Goal: Information Seeking & Learning: Learn about a topic

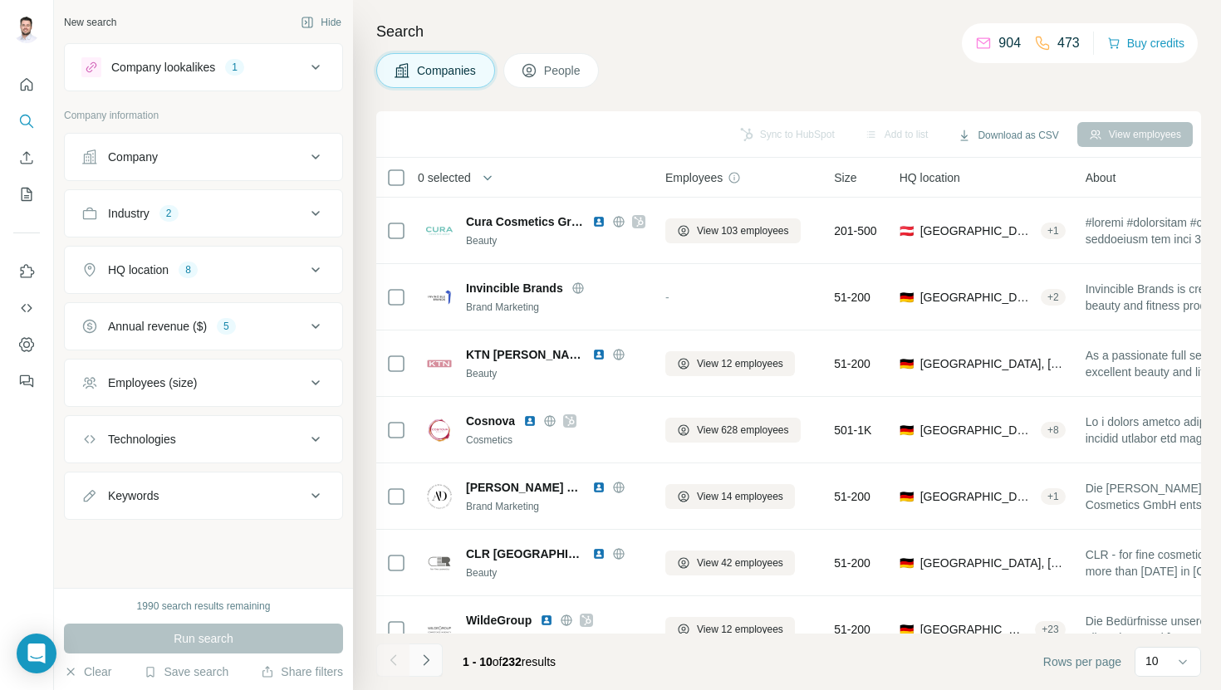
click at [426, 659] on icon "Navigate to next page" at bounding box center [426, 659] width 6 height 11
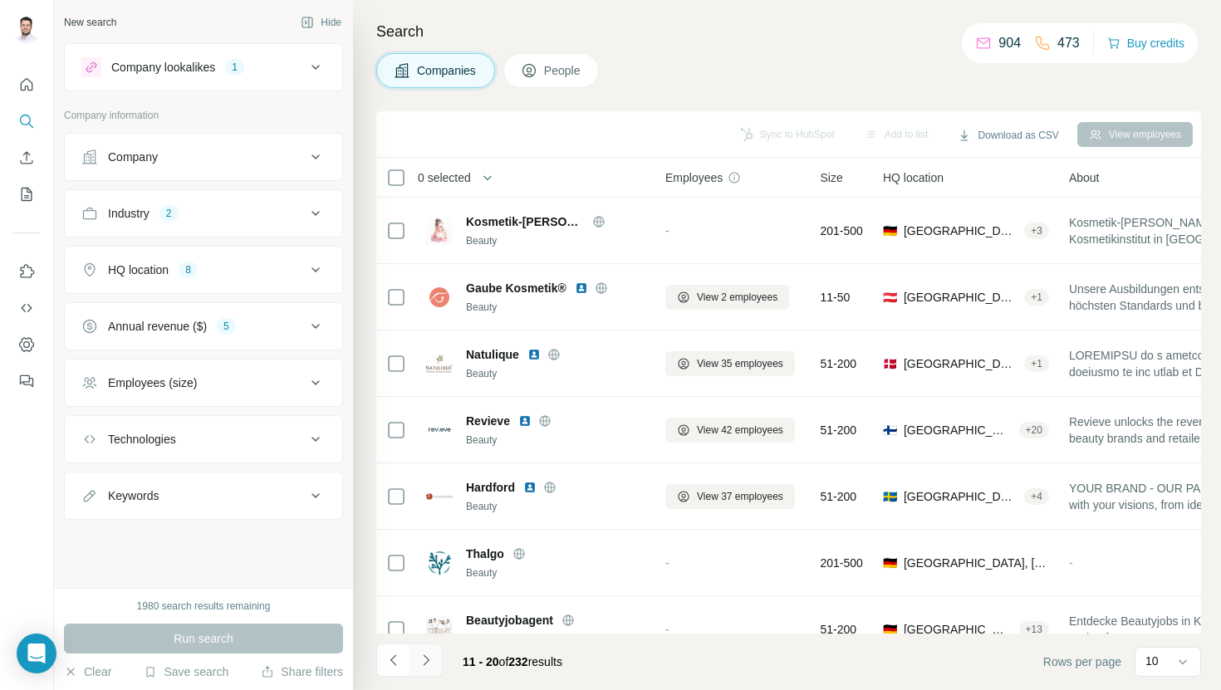
click at [438, 666] on button "Navigate to next page" at bounding box center [425, 660] width 33 height 33
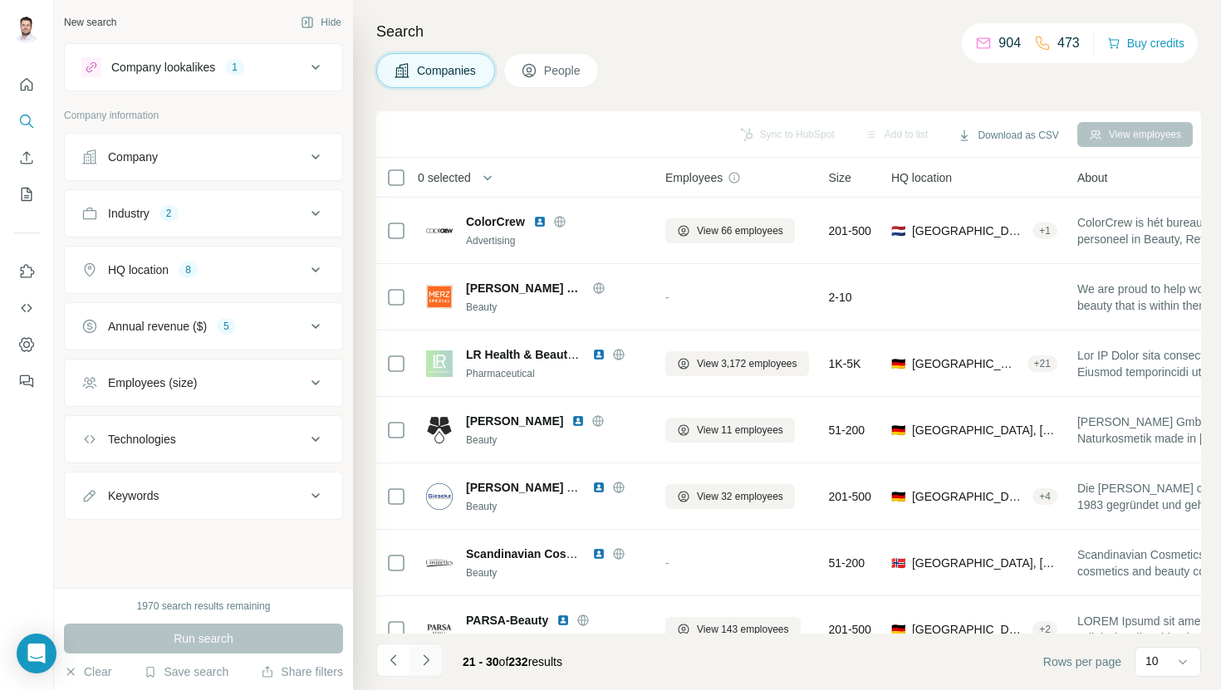
click at [430, 663] on icon "Navigate to next page" at bounding box center [426, 660] width 17 height 17
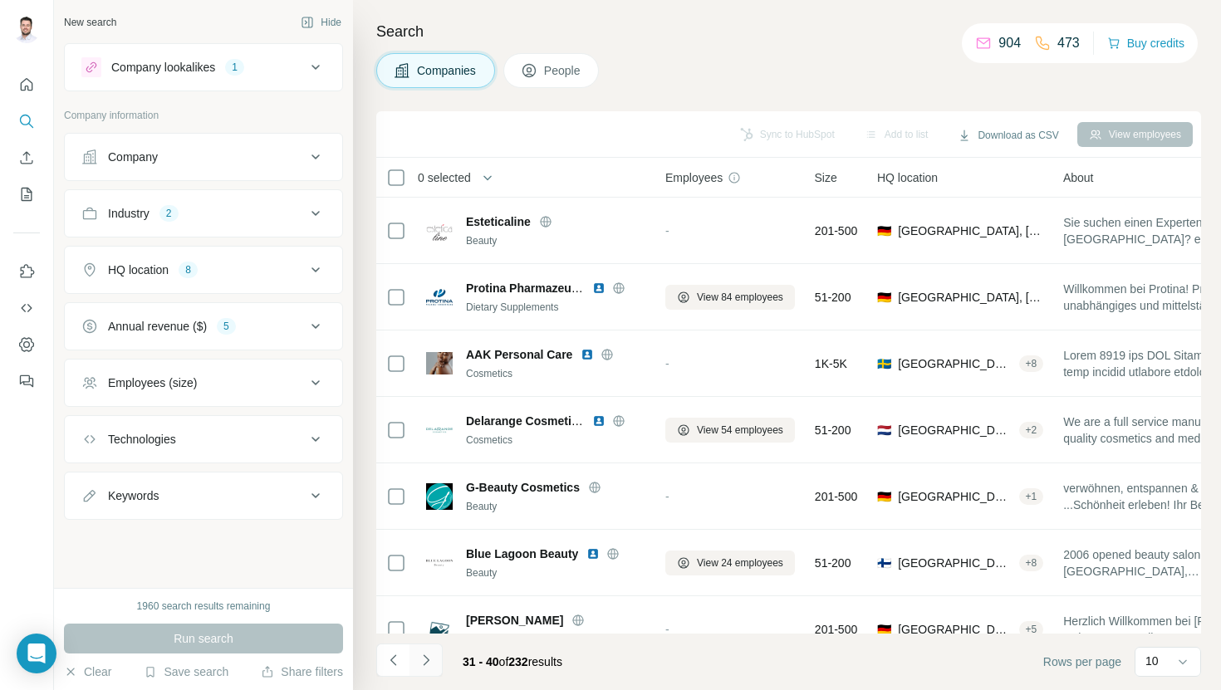
click at [430, 663] on icon "Navigate to next page" at bounding box center [426, 660] width 17 height 17
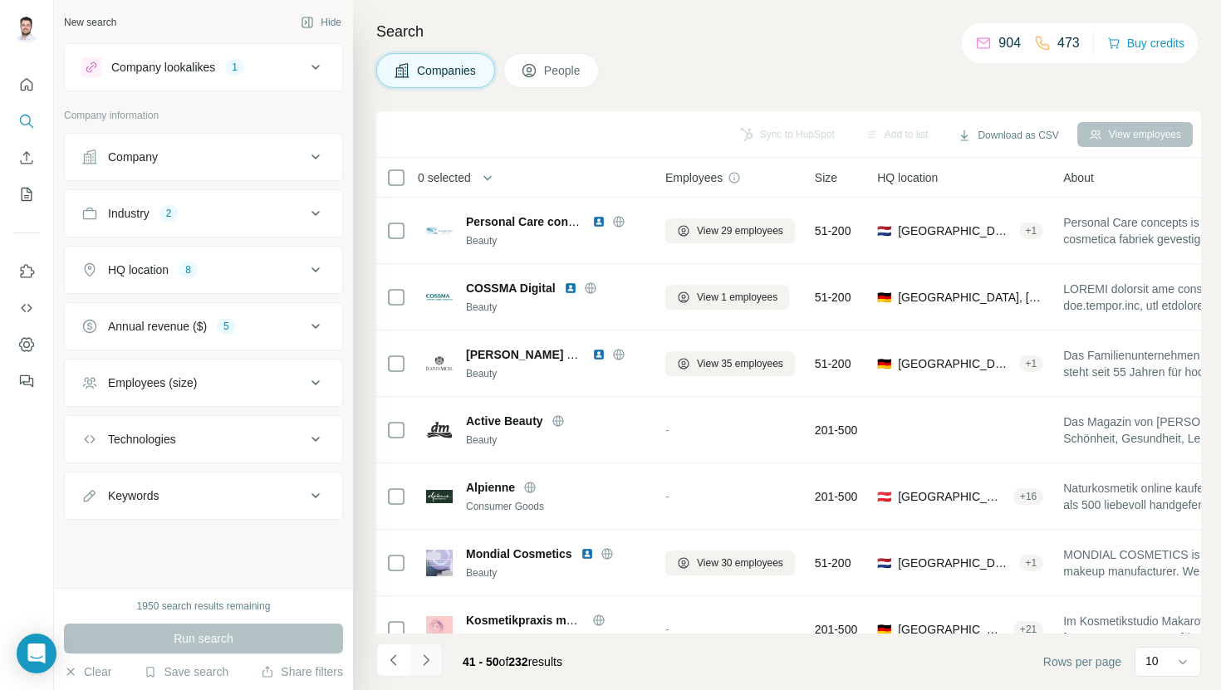
click at [430, 663] on icon "Navigate to next page" at bounding box center [426, 660] width 17 height 17
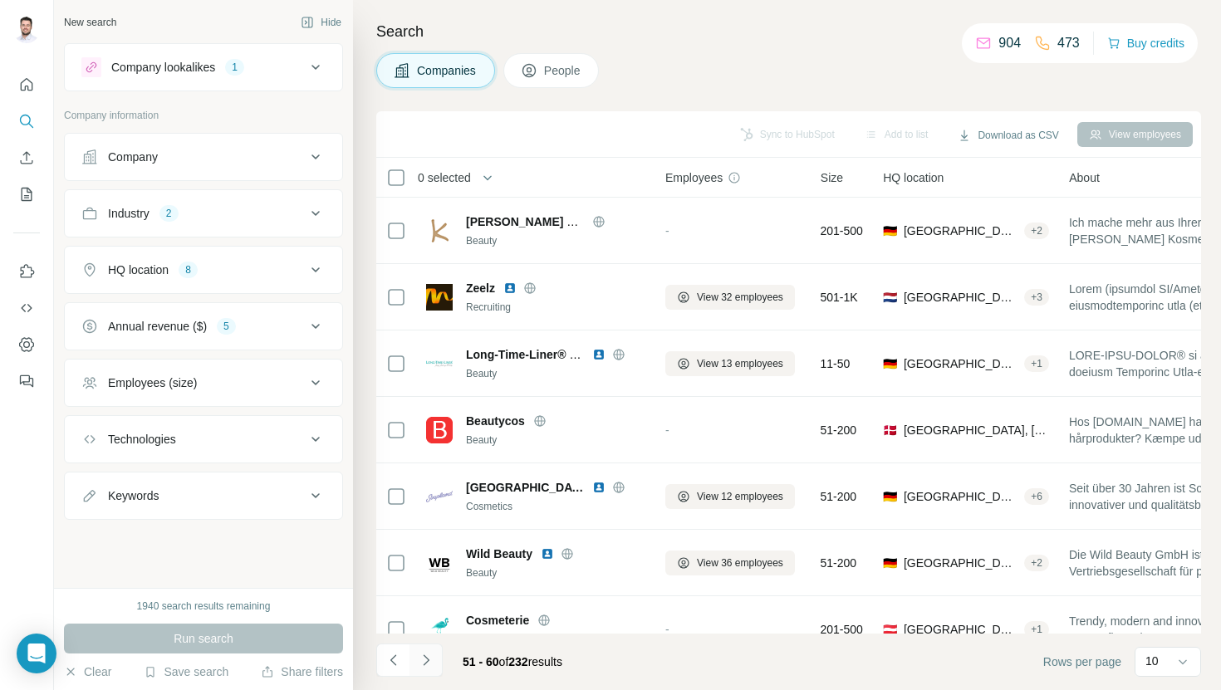
click at [430, 662] on icon "Navigate to next page" at bounding box center [426, 660] width 17 height 17
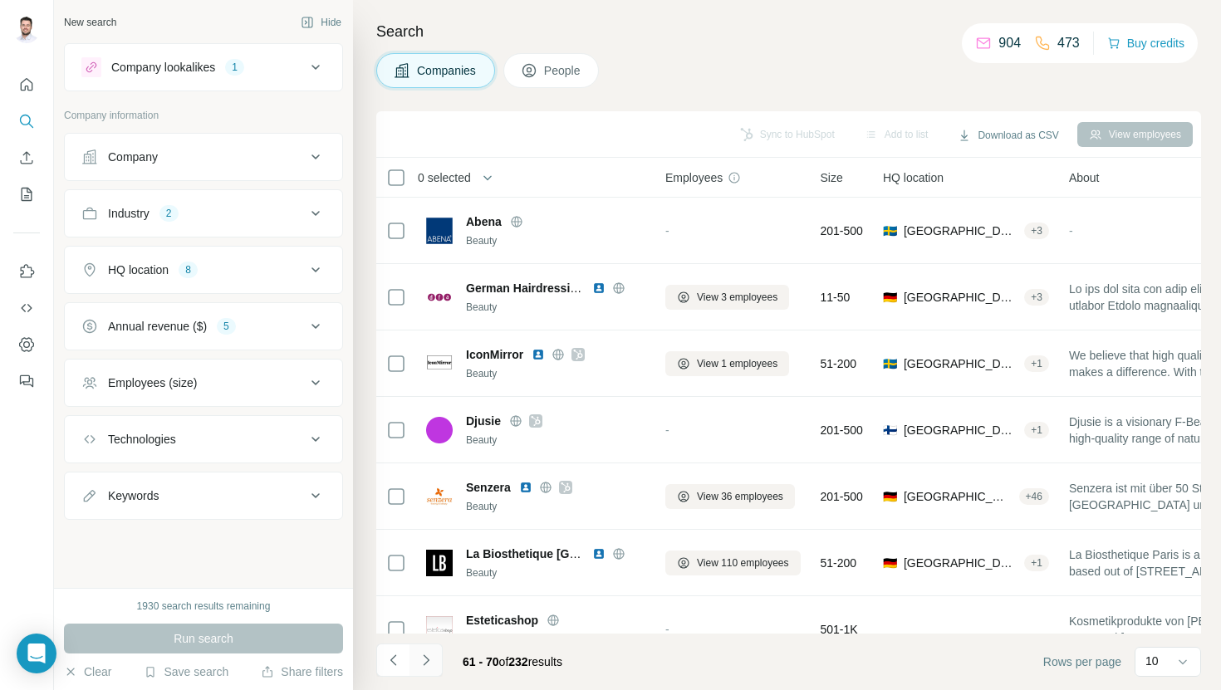
click at [424, 674] on button "Navigate to next page" at bounding box center [425, 660] width 33 height 33
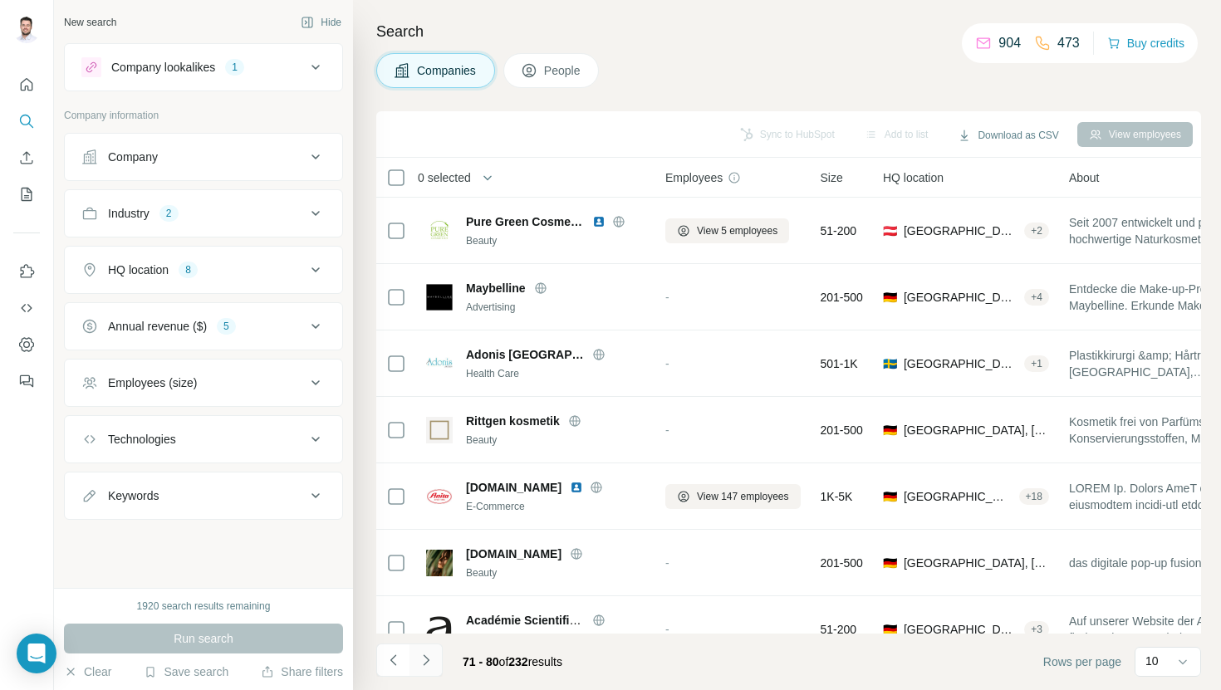
click at [426, 668] on icon "Navigate to next page" at bounding box center [426, 660] width 17 height 17
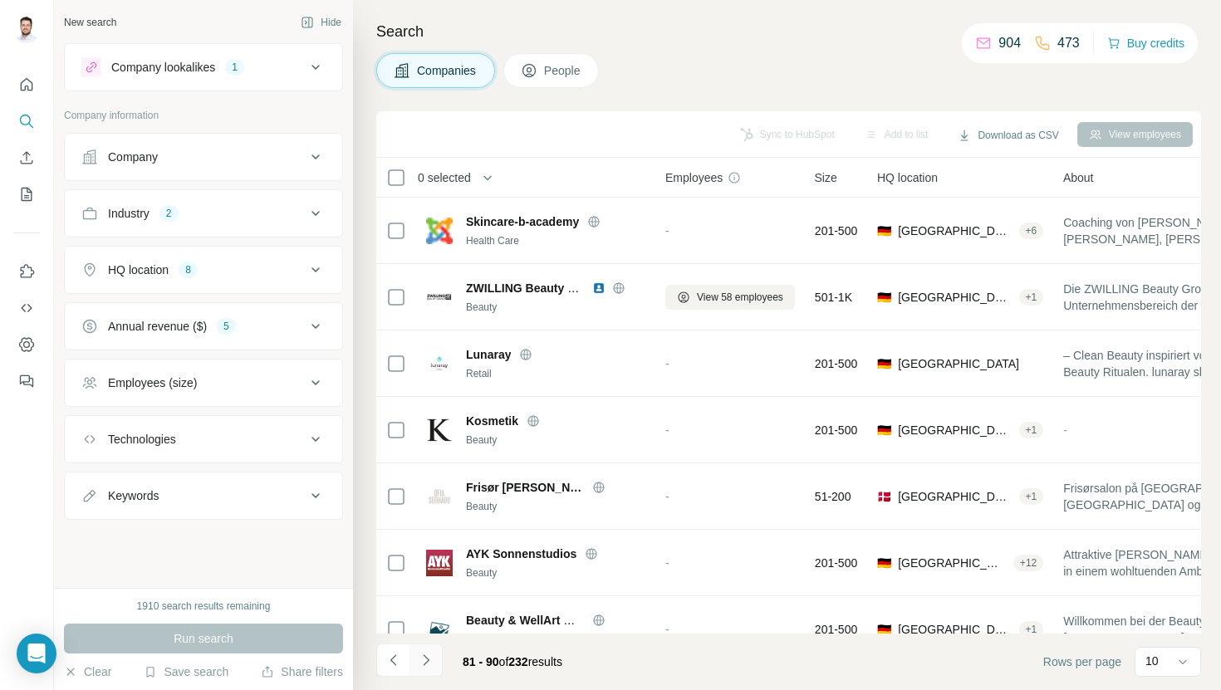
click at [428, 663] on icon "Navigate to next page" at bounding box center [426, 660] width 17 height 17
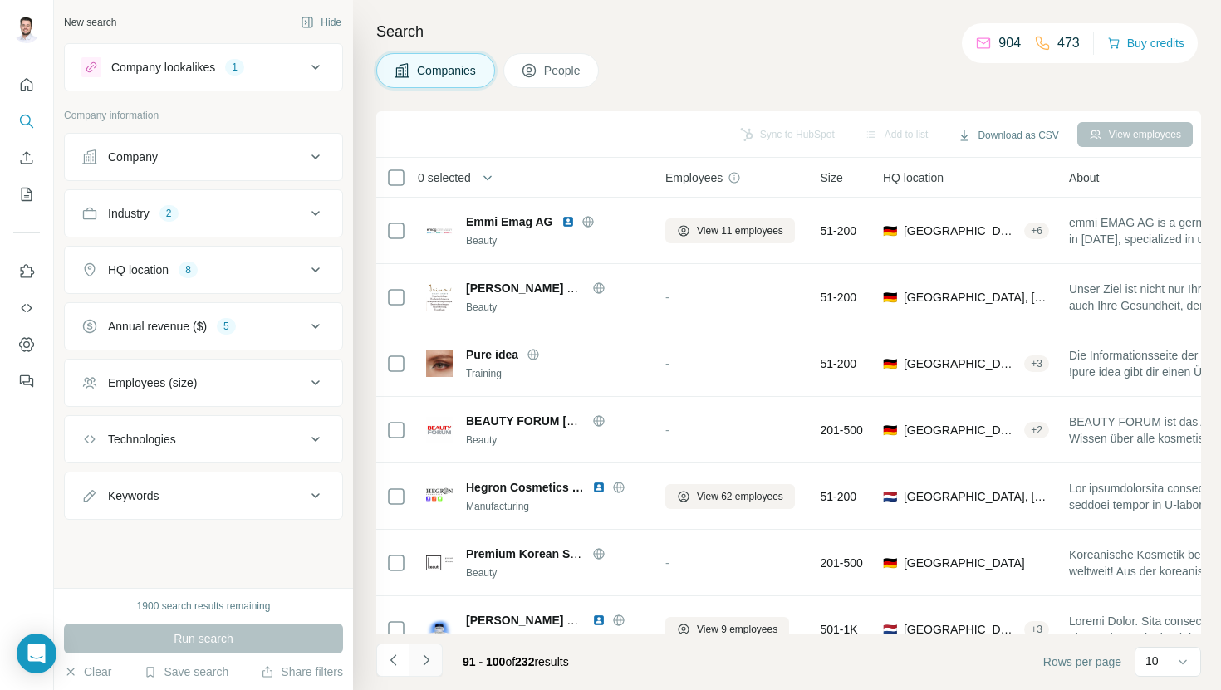
click at [429, 663] on icon "Navigate to next page" at bounding box center [426, 660] width 17 height 17
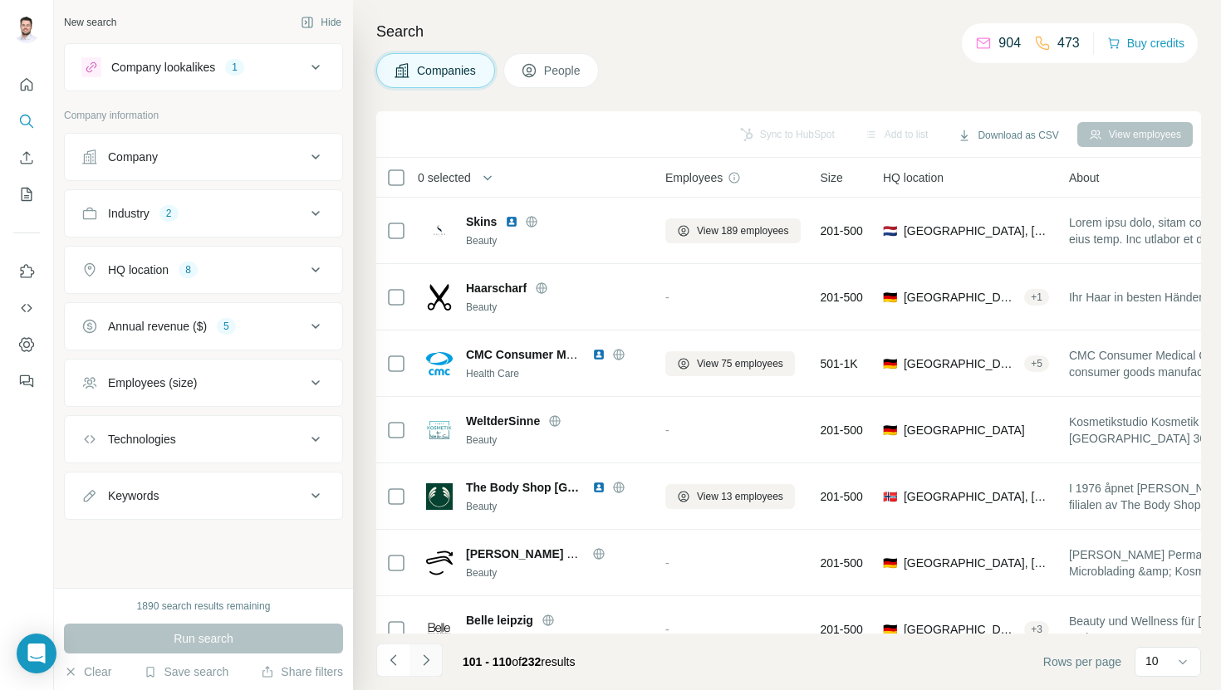
click at [430, 663] on icon "Navigate to next page" at bounding box center [426, 660] width 17 height 17
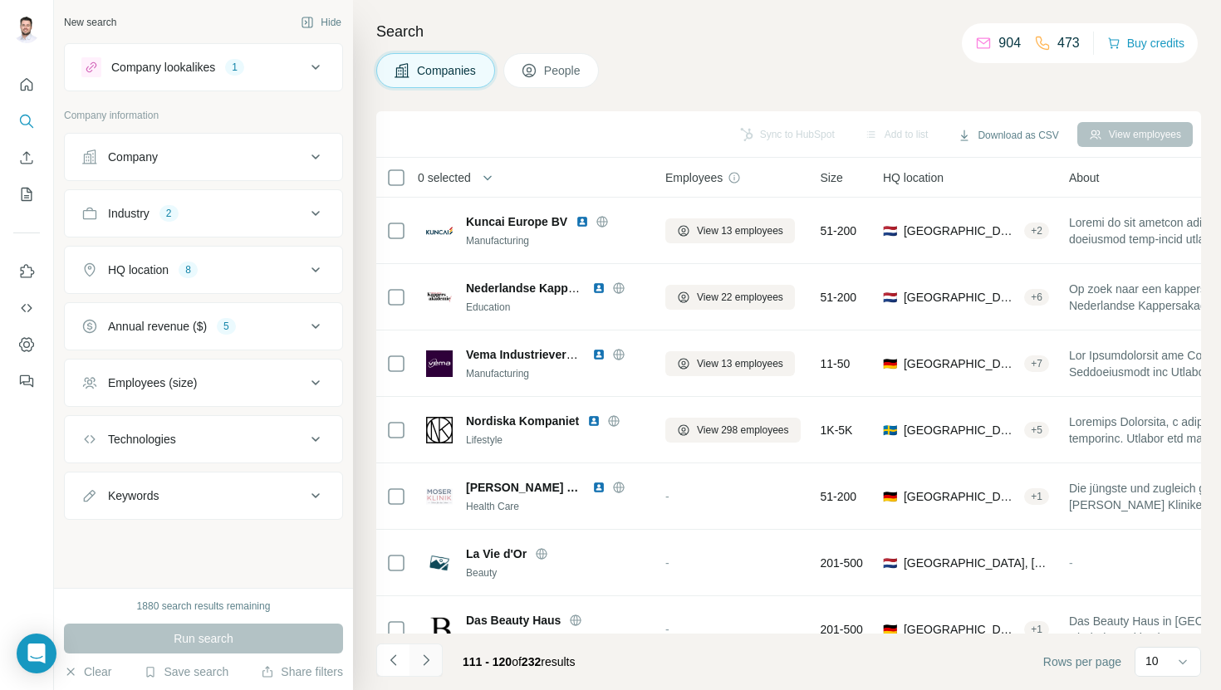
click at [431, 663] on icon "Navigate to next page" at bounding box center [426, 660] width 17 height 17
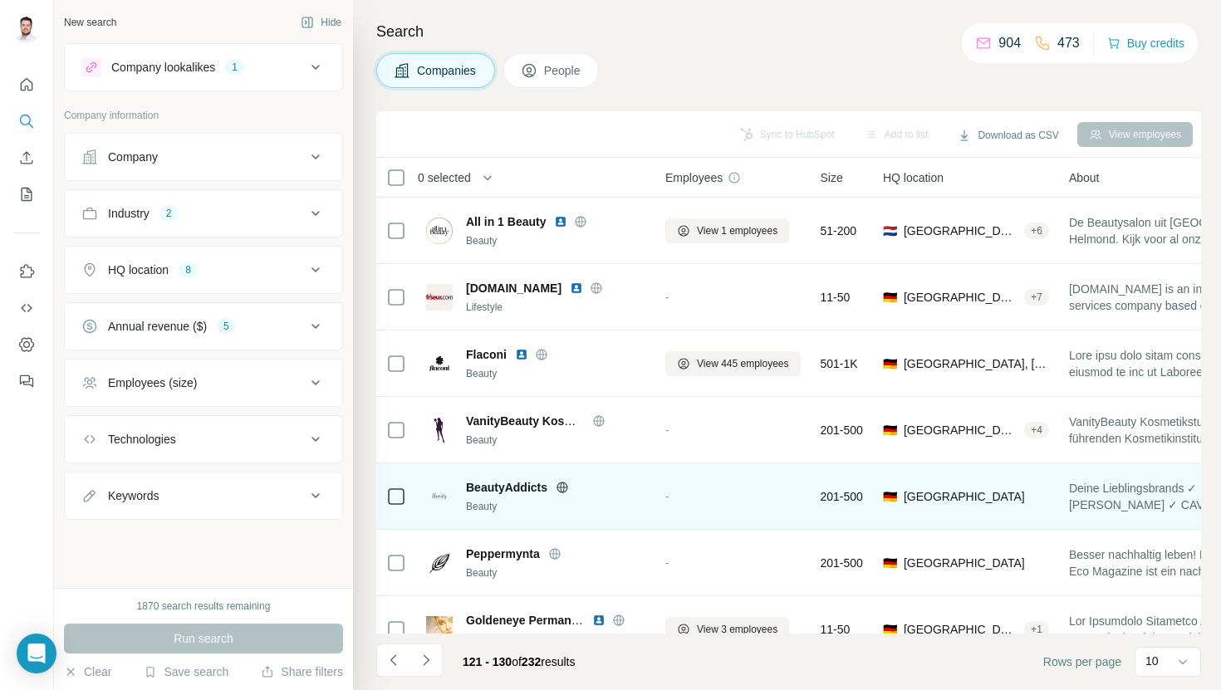
scroll to position [228, 0]
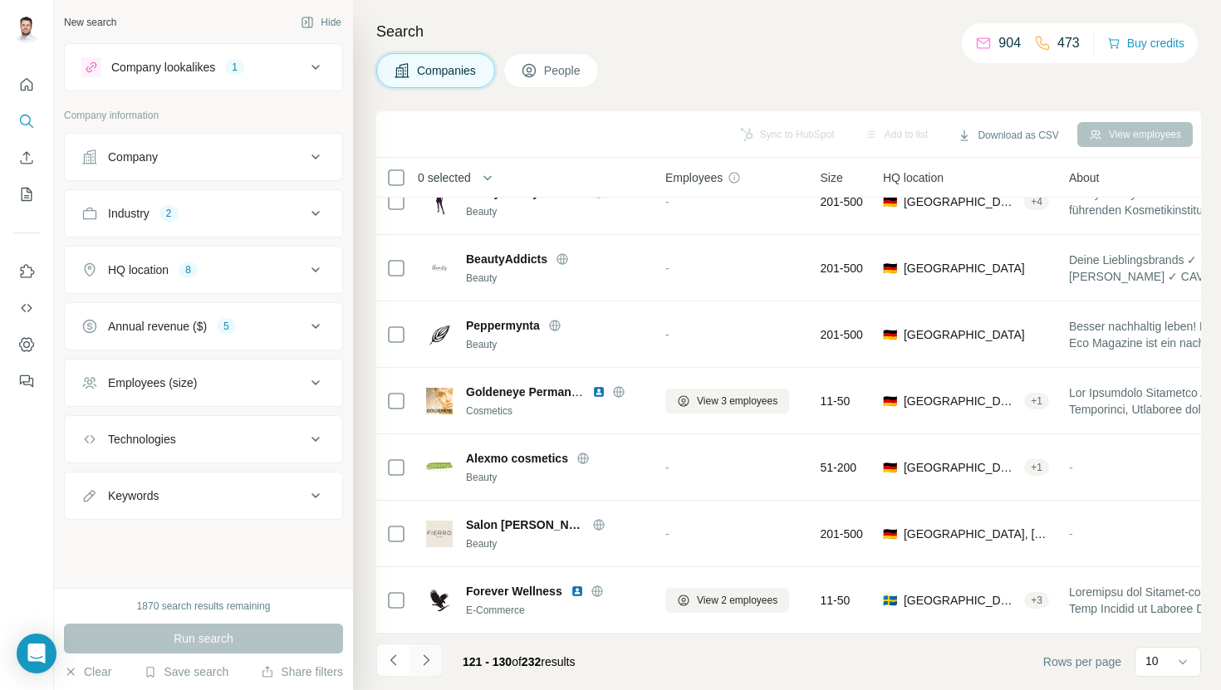
click at [428, 671] on button "Navigate to next page" at bounding box center [425, 660] width 33 height 33
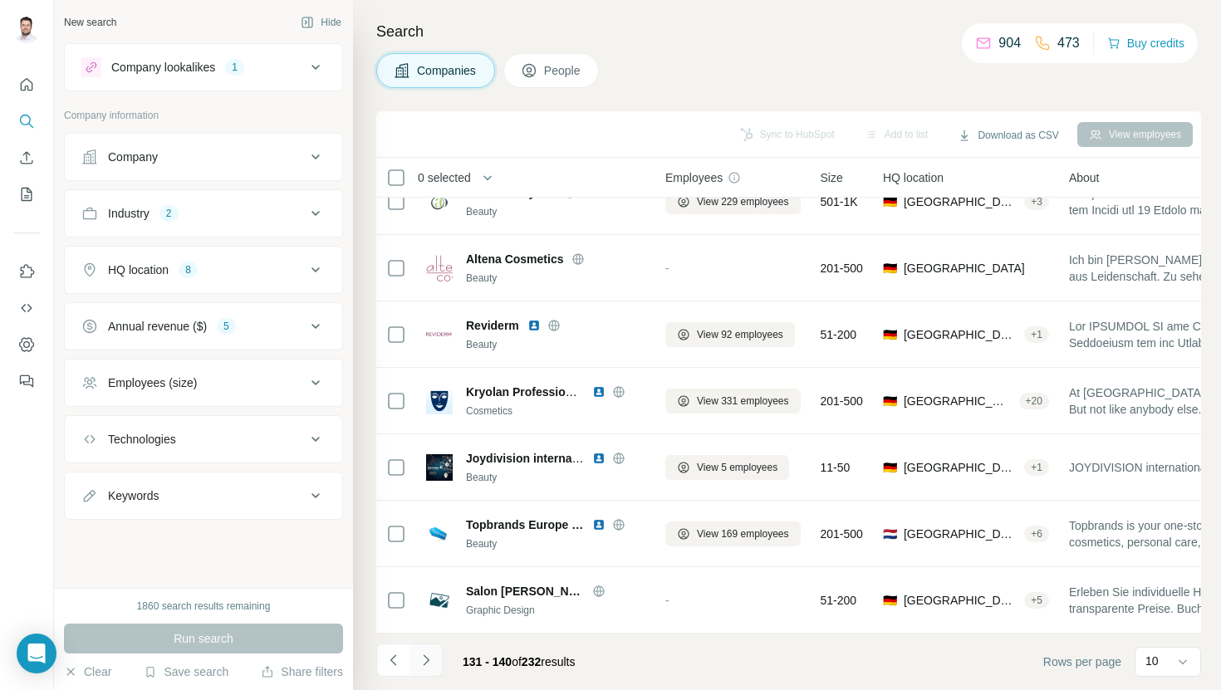
click at [437, 655] on button "Navigate to next page" at bounding box center [425, 660] width 33 height 33
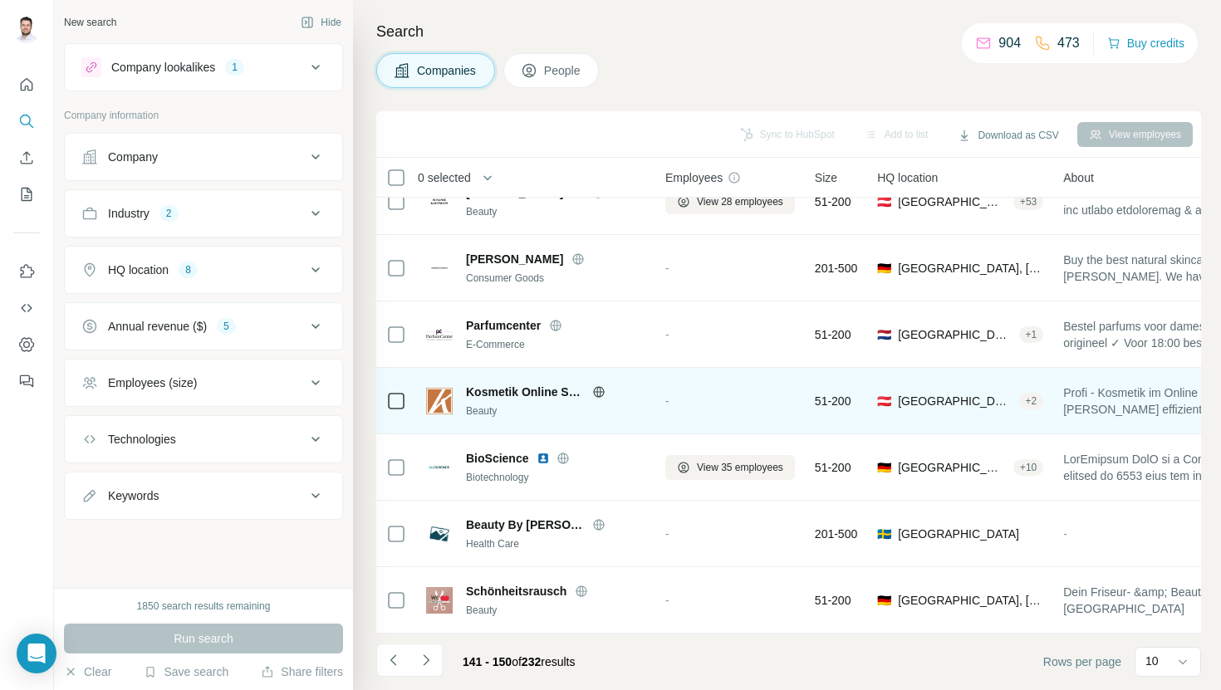
scroll to position [0, 0]
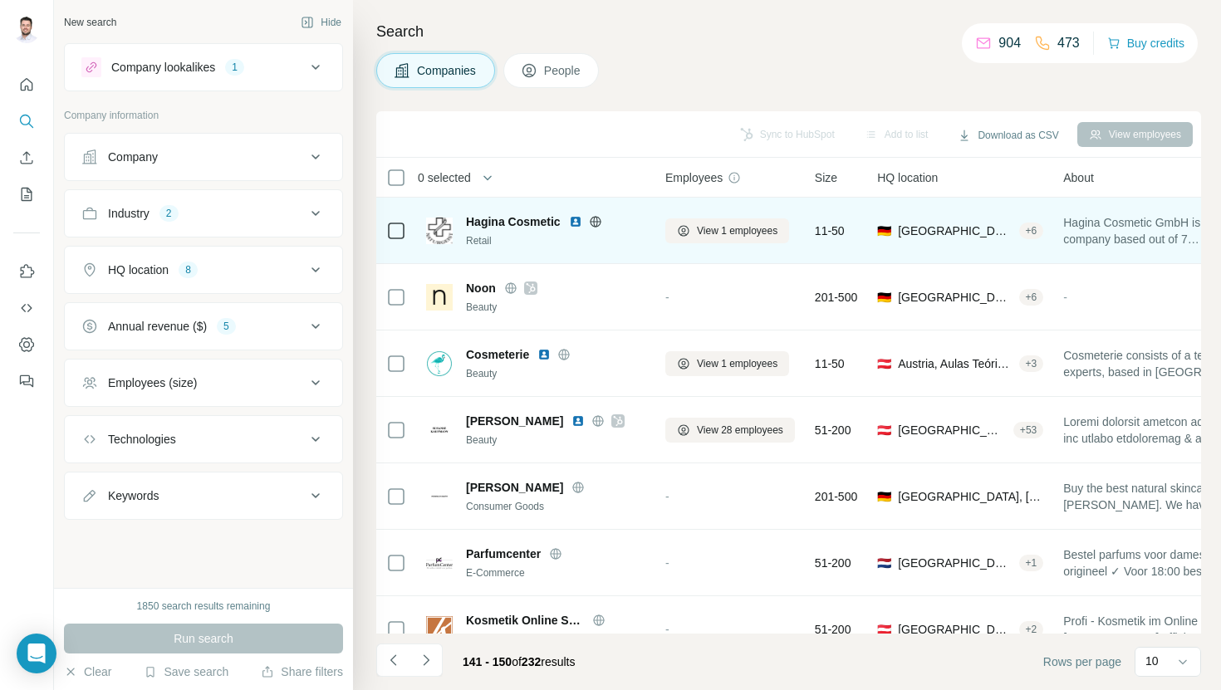
click at [574, 219] on img at bounding box center [575, 221] width 13 height 13
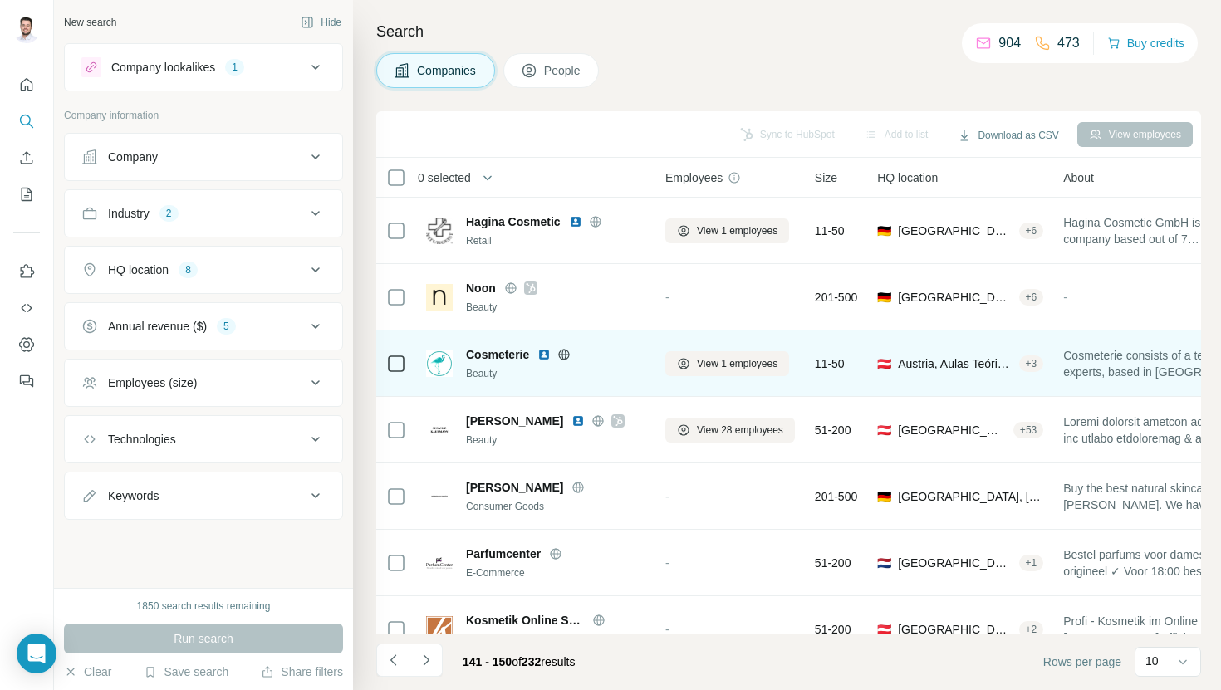
click at [546, 355] on img at bounding box center [543, 354] width 13 height 13
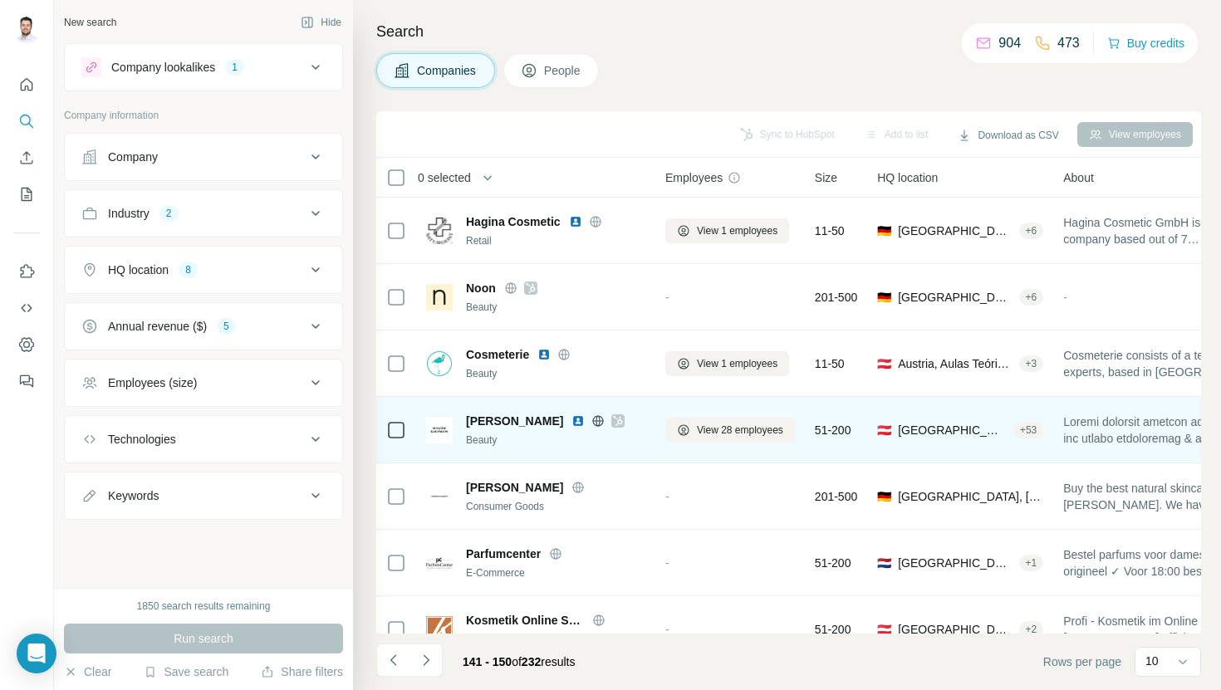
click at [585, 422] on img at bounding box center [577, 420] width 13 height 13
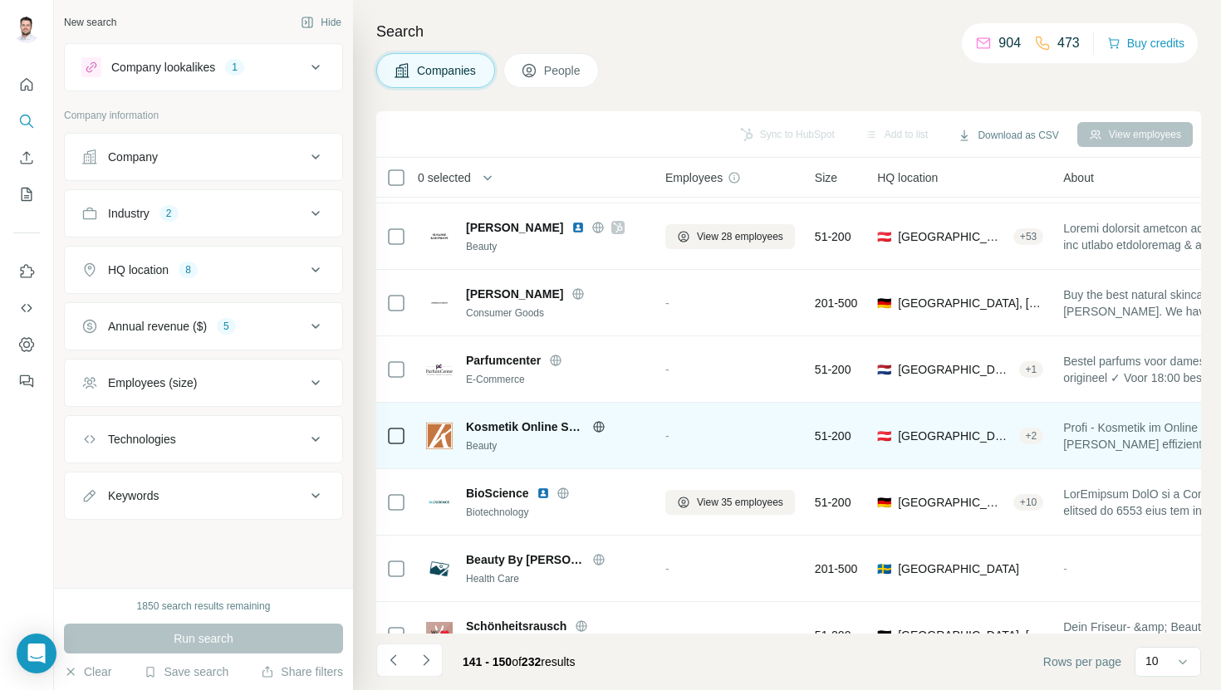
scroll to position [228, 0]
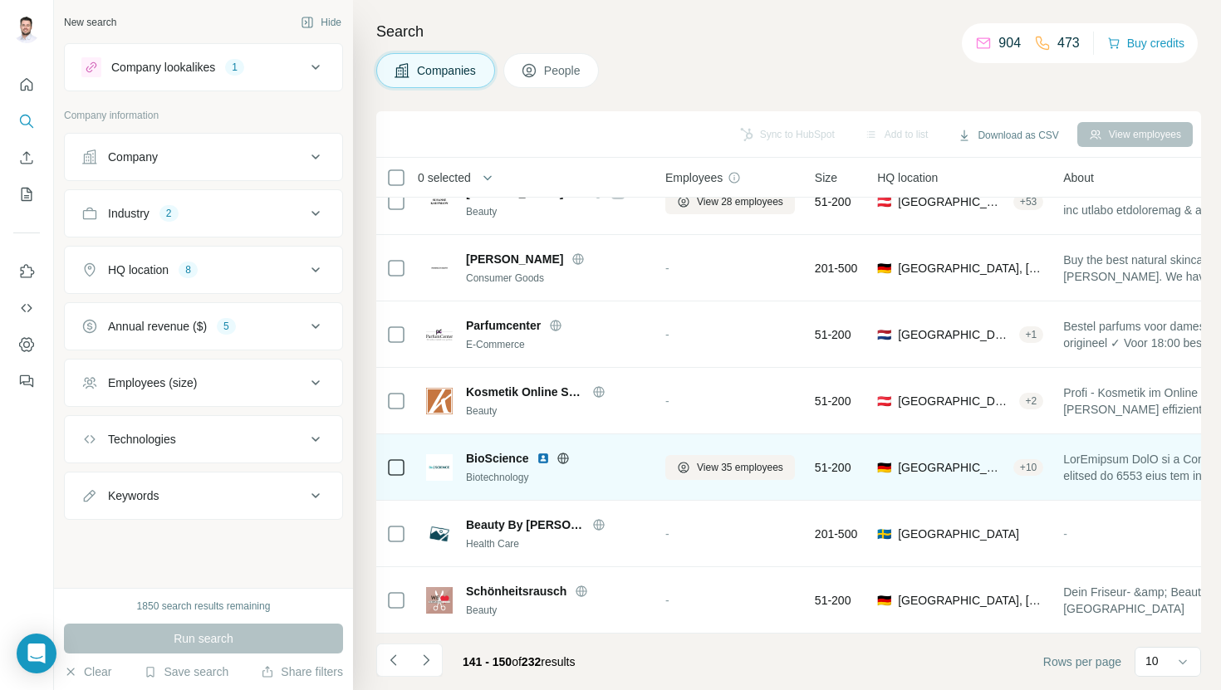
click at [545, 458] on img at bounding box center [542, 458] width 13 height 13
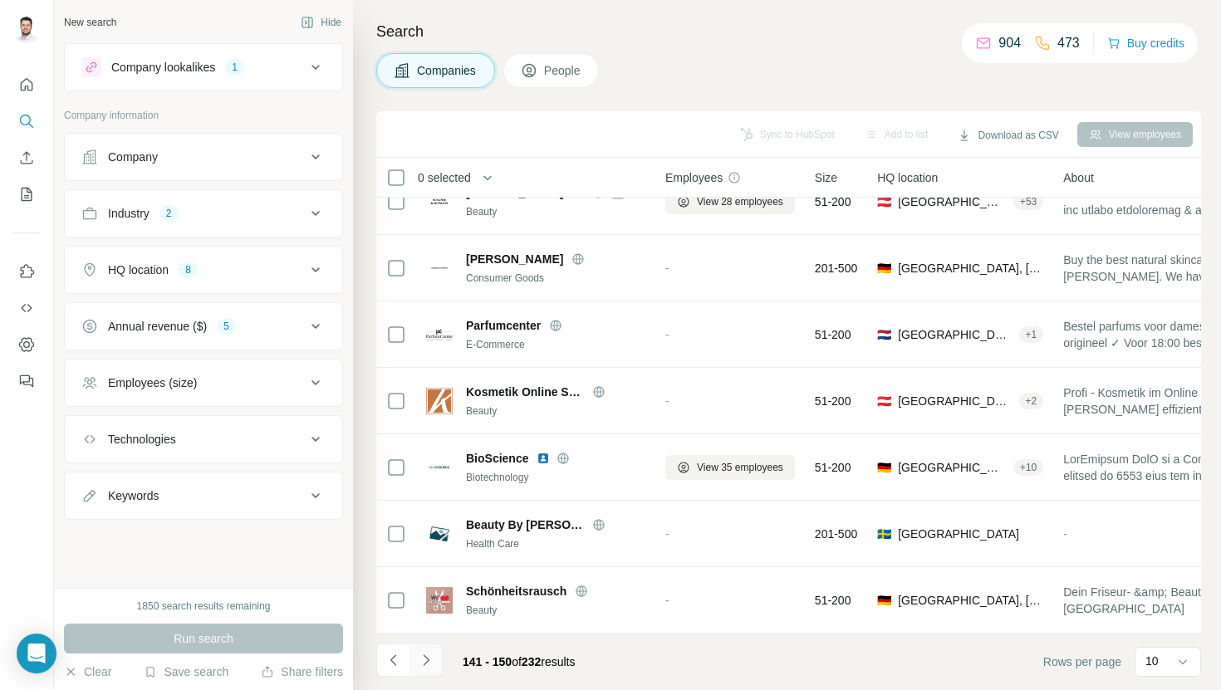
click at [419, 661] on icon "Navigate to next page" at bounding box center [426, 660] width 17 height 17
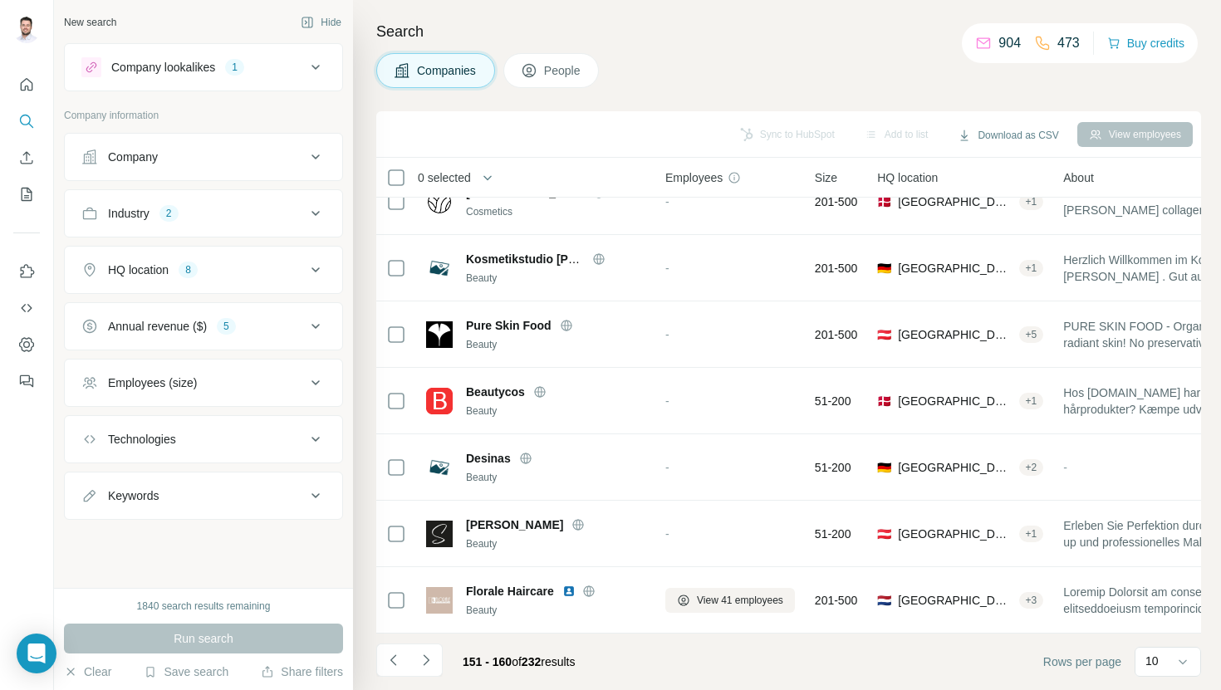
scroll to position [0, 0]
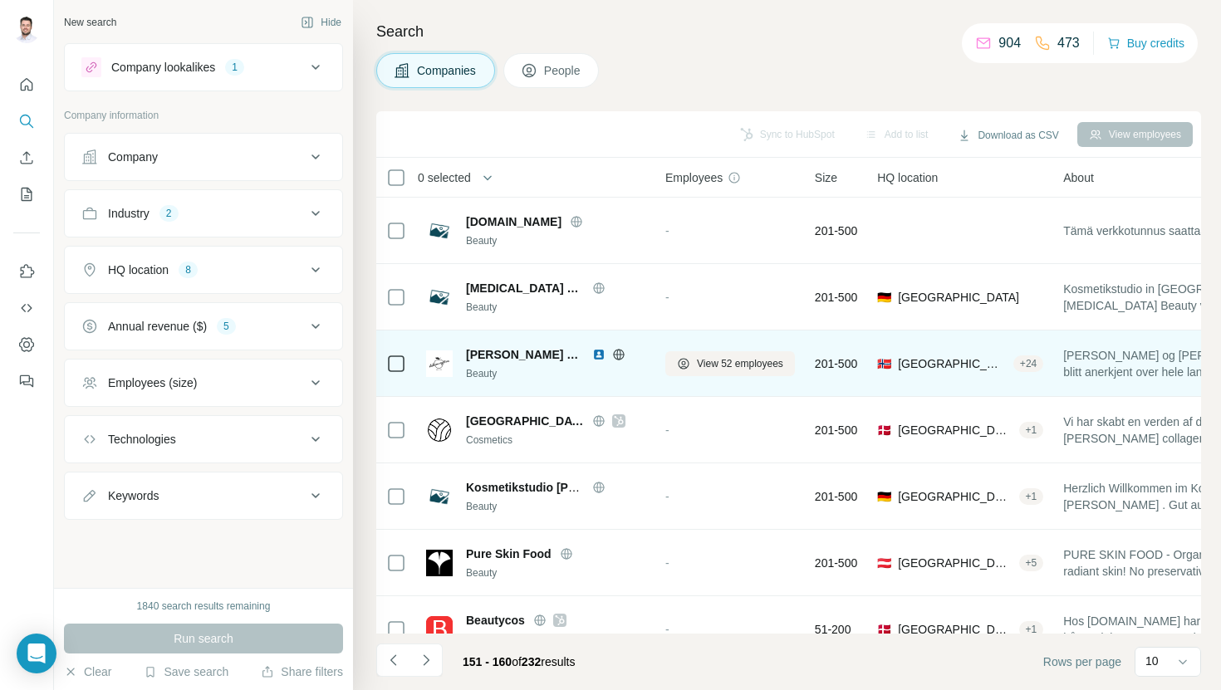
click at [592, 356] on img at bounding box center [598, 354] width 13 height 13
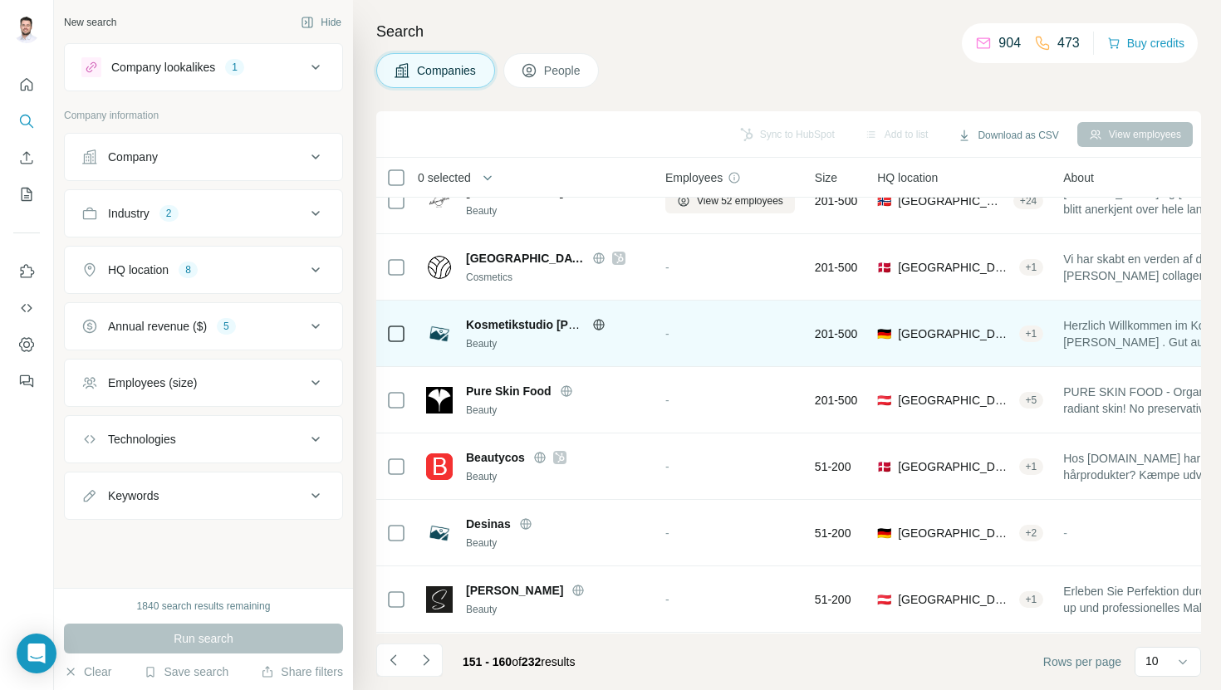
scroll to position [228, 0]
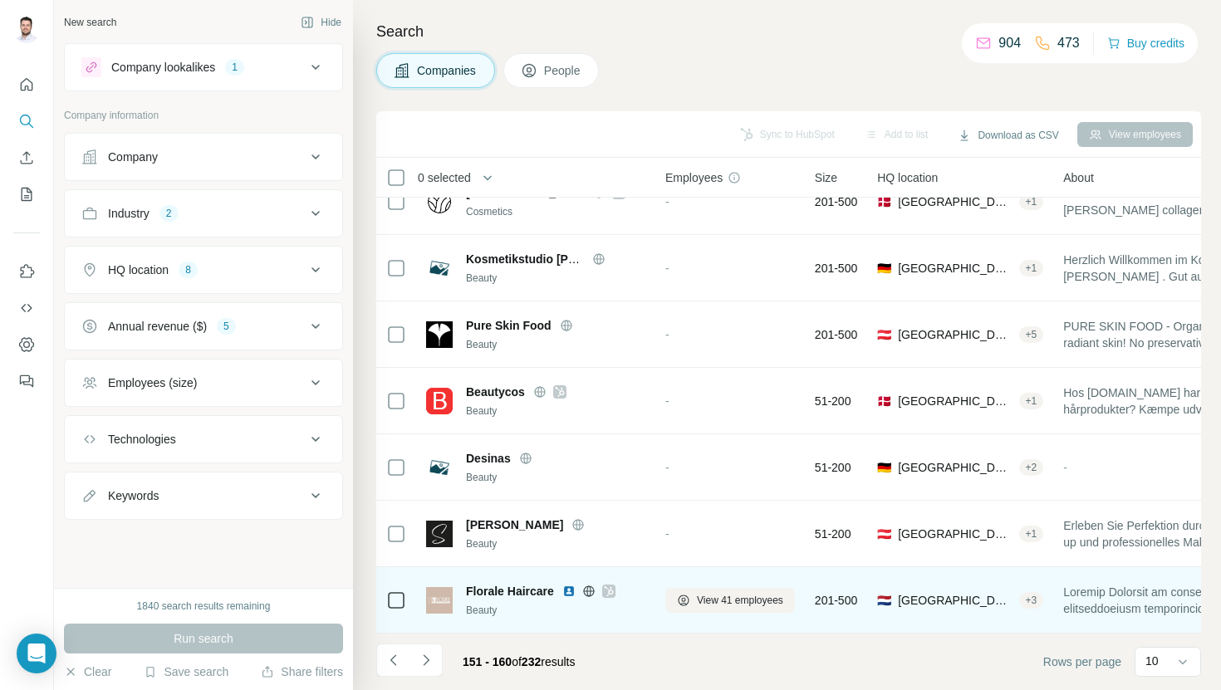
click at [571, 593] on img at bounding box center [568, 591] width 13 height 13
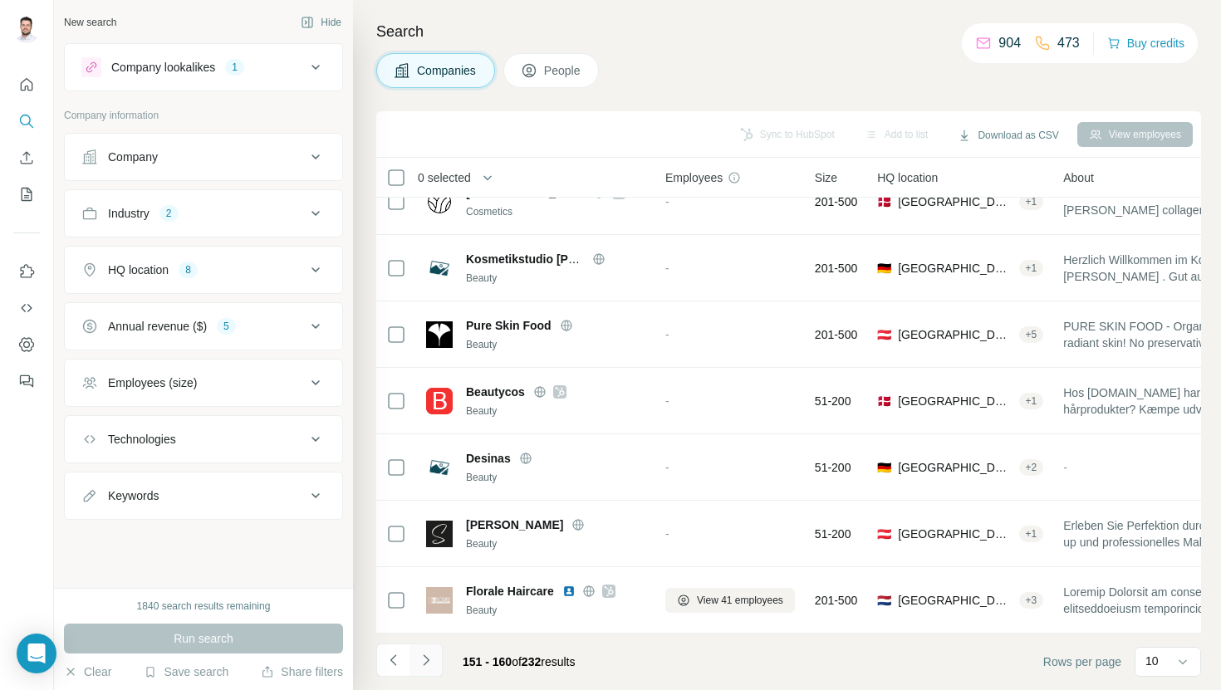
click at [432, 663] on icon "Navigate to next page" at bounding box center [426, 660] width 17 height 17
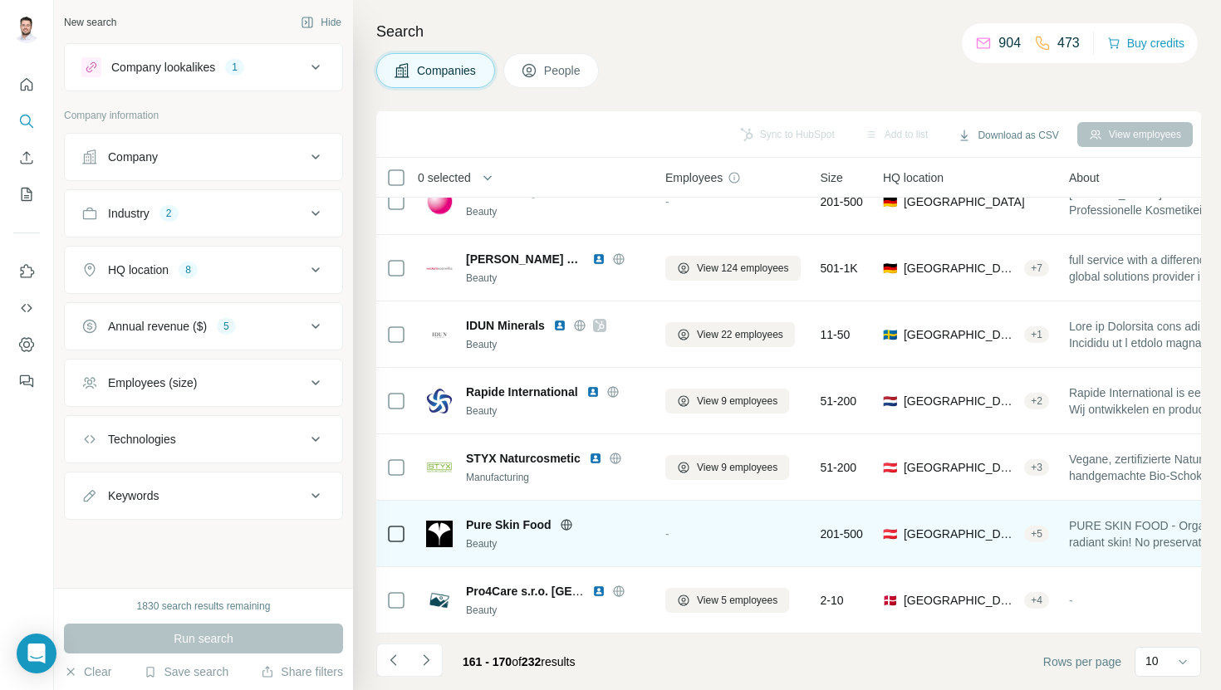
scroll to position [0, 0]
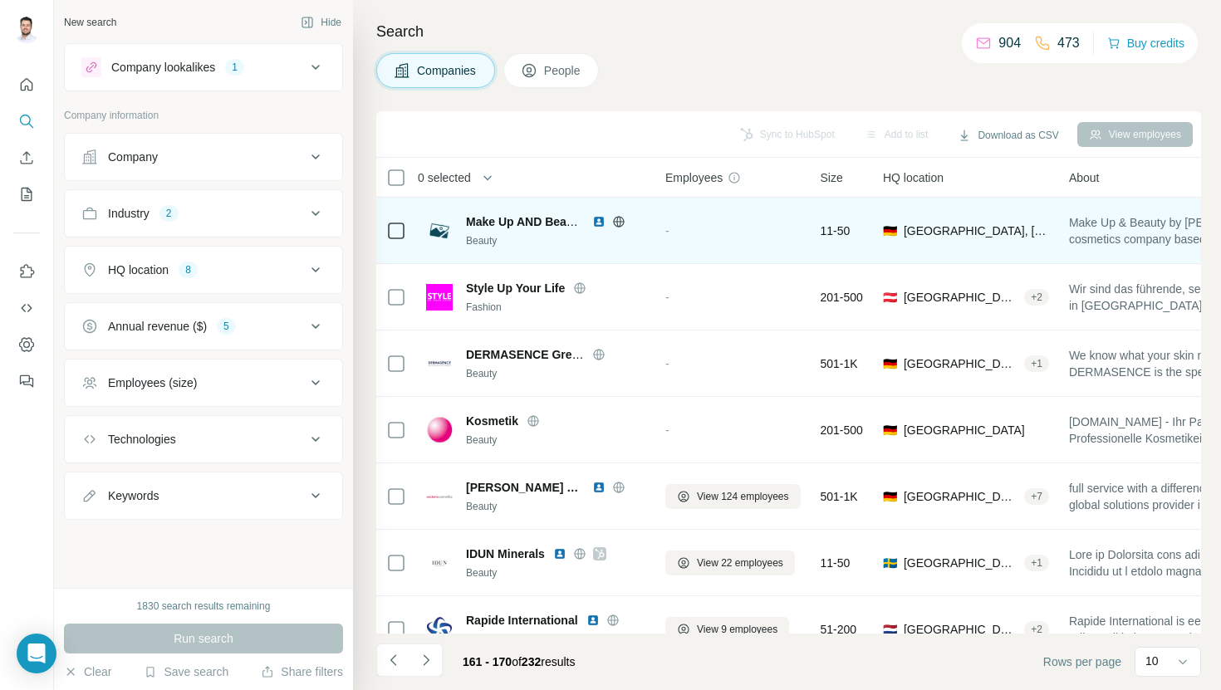
click at [596, 224] on img at bounding box center [598, 221] width 13 height 13
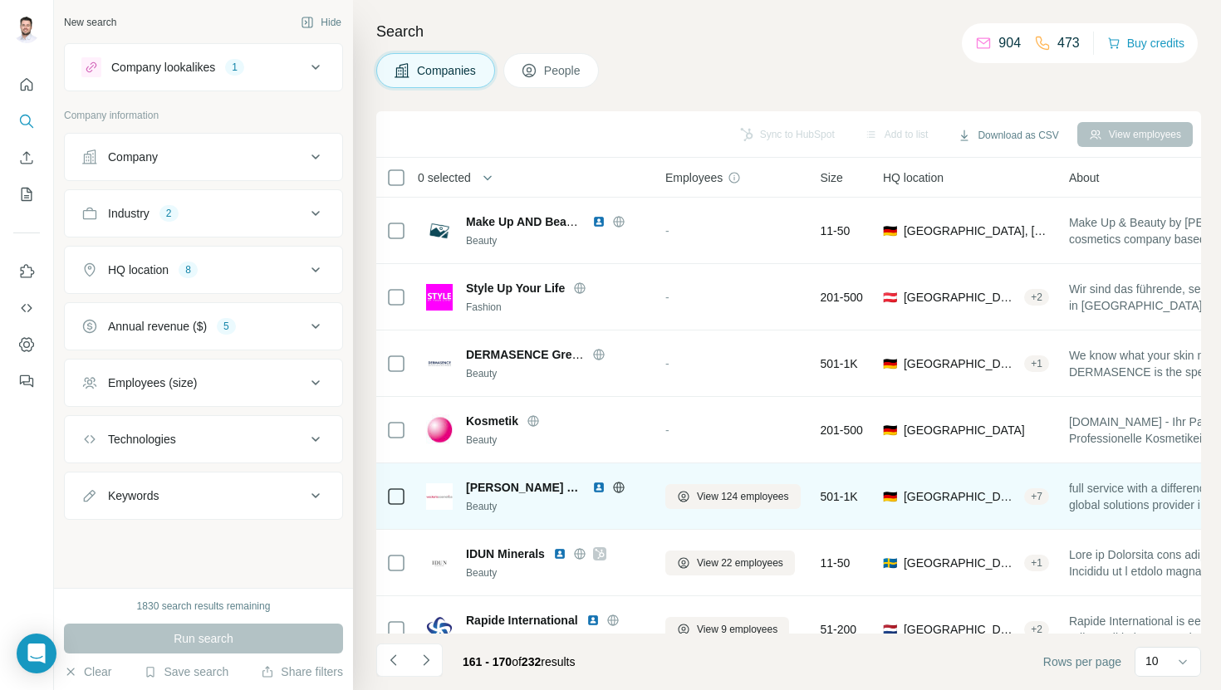
click at [593, 489] on img at bounding box center [598, 487] width 13 height 13
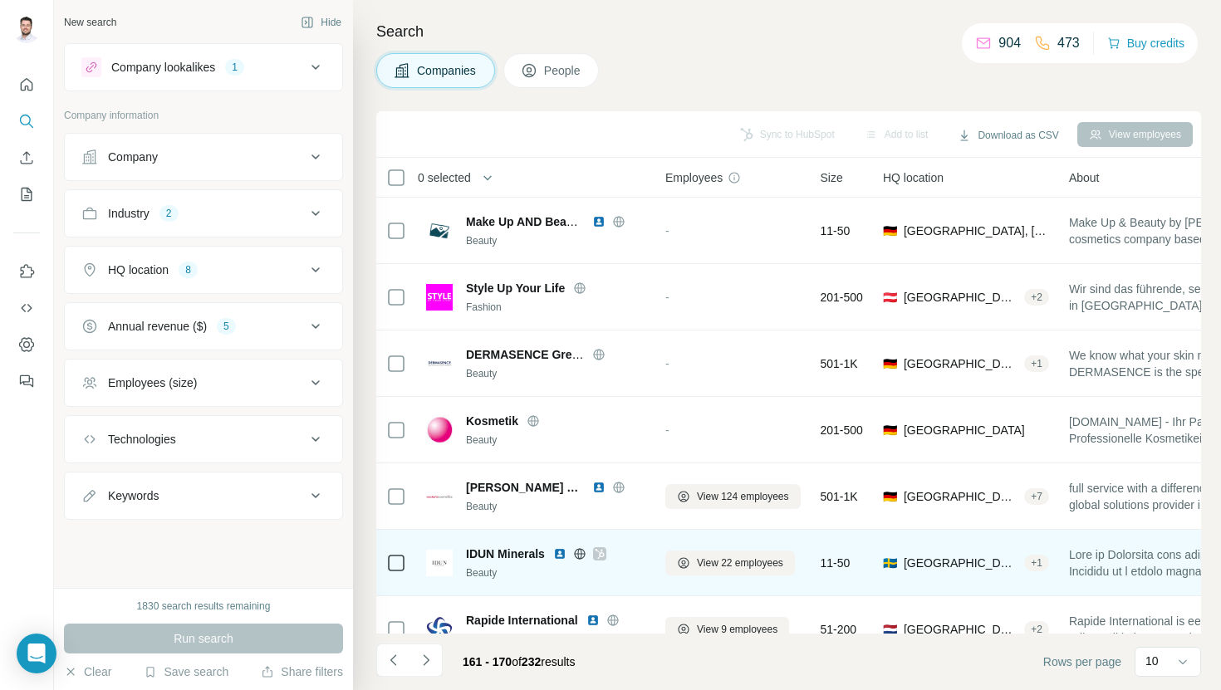
click at [562, 557] on img at bounding box center [559, 553] width 13 height 13
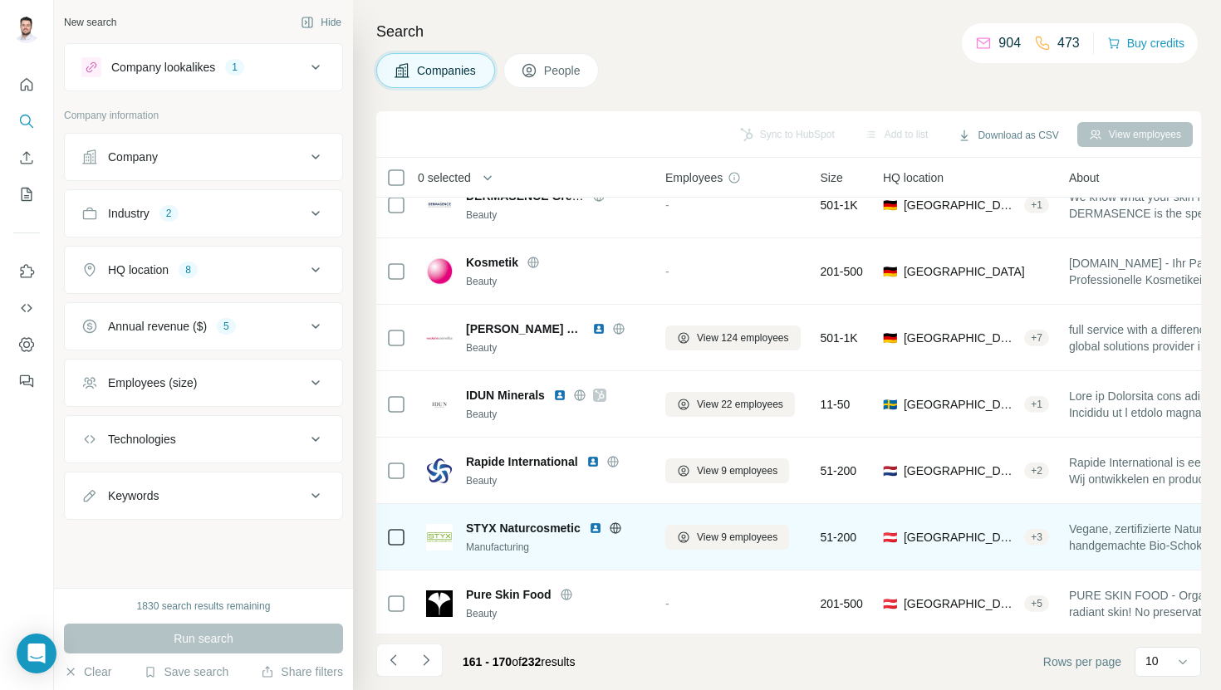
scroll to position [228, 0]
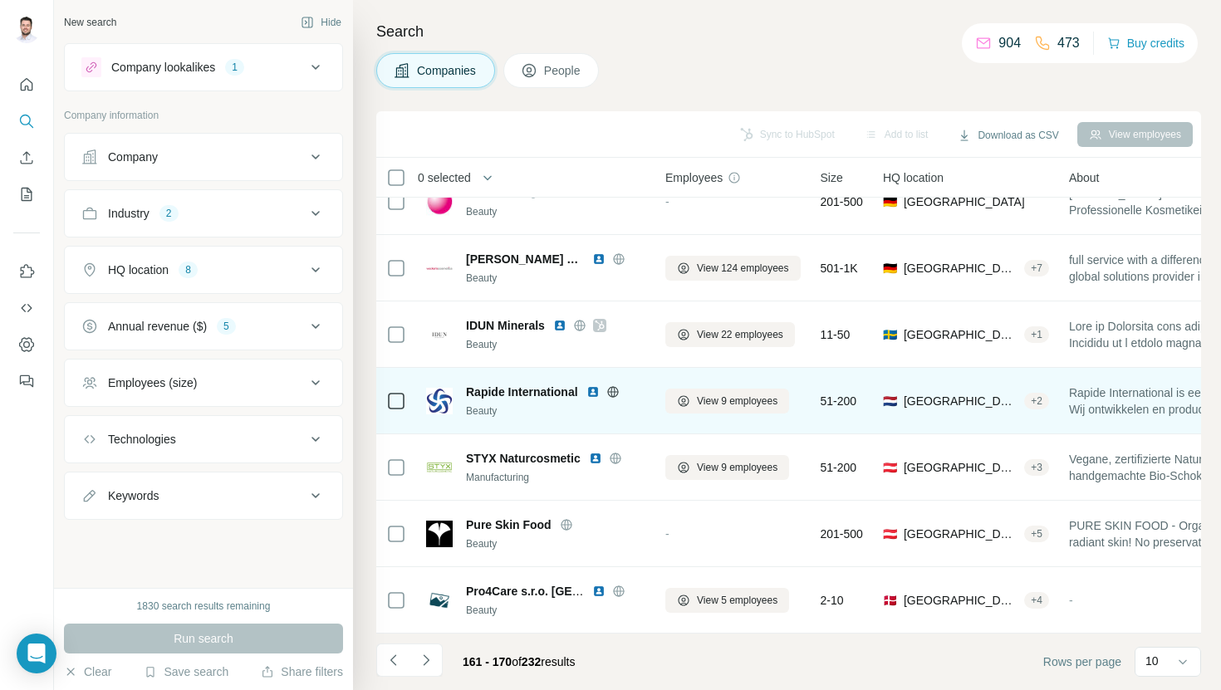
click at [592, 391] on img at bounding box center [592, 391] width 13 height 13
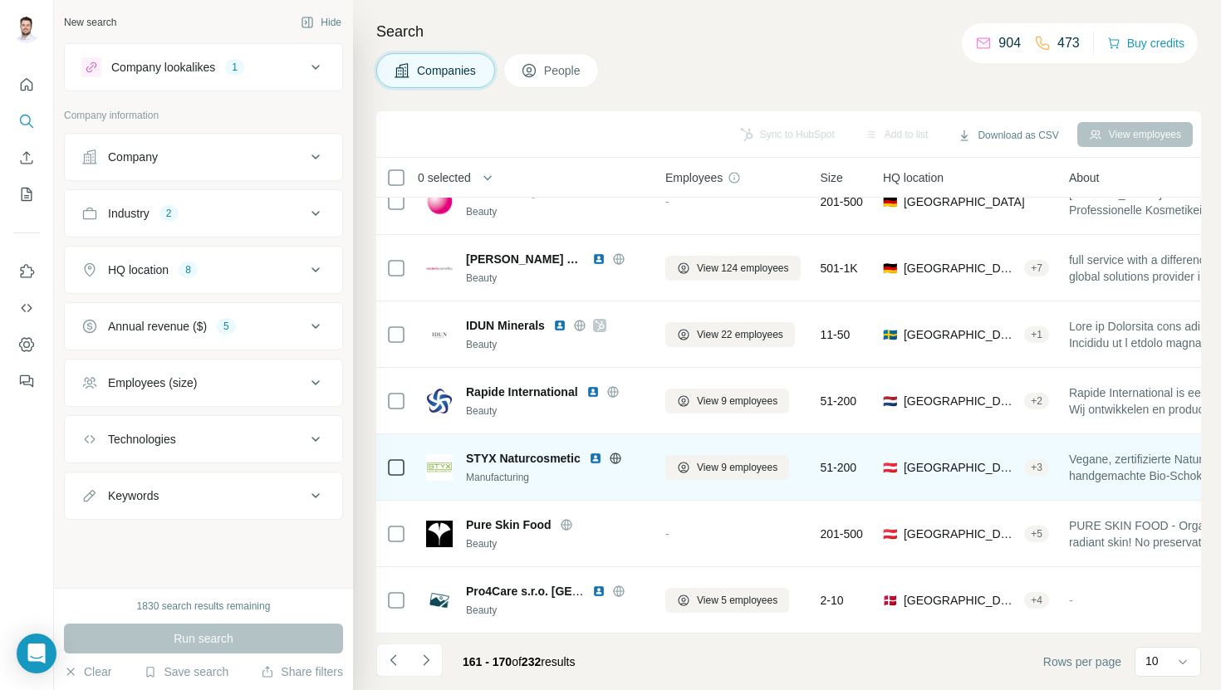
click at [595, 452] on img at bounding box center [595, 458] width 13 height 13
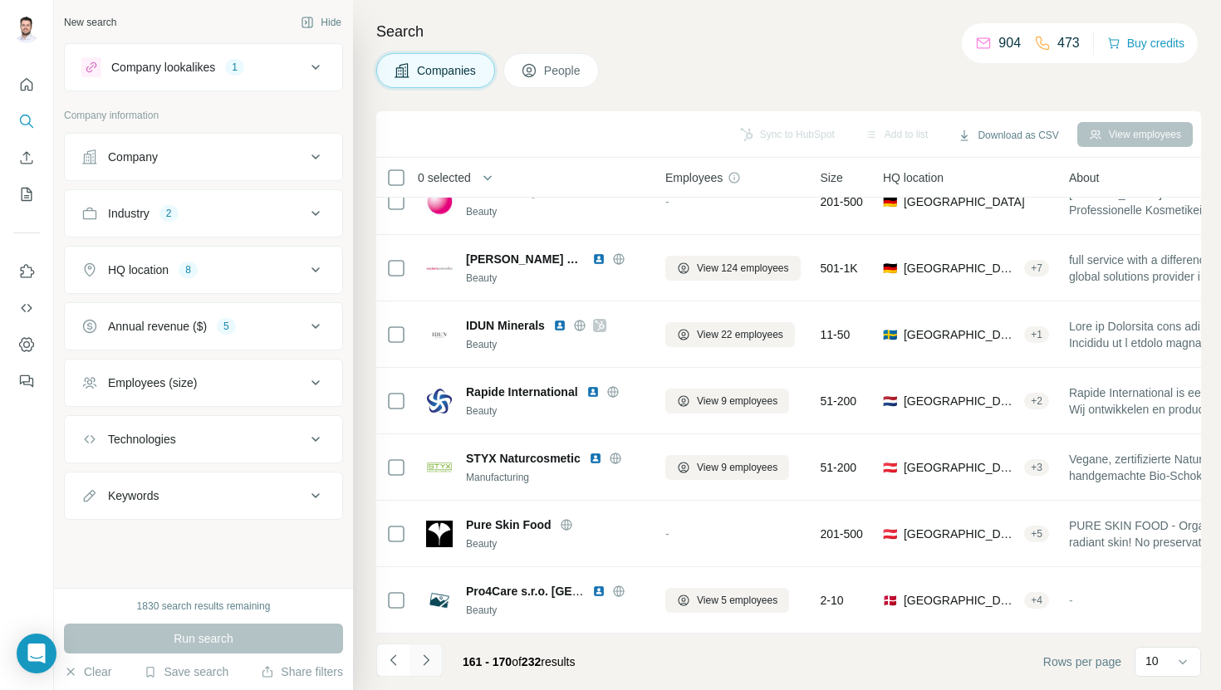
click at [424, 662] on icon "Navigate to next page" at bounding box center [426, 660] width 17 height 17
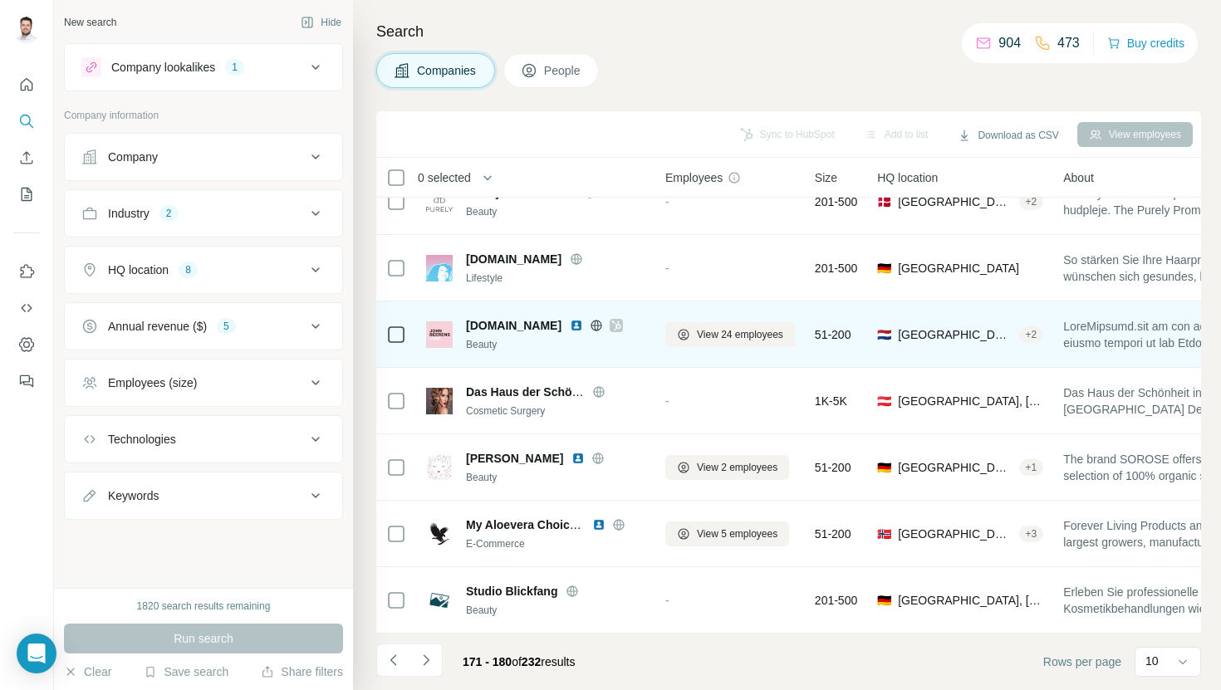
scroll to position [0, 0]
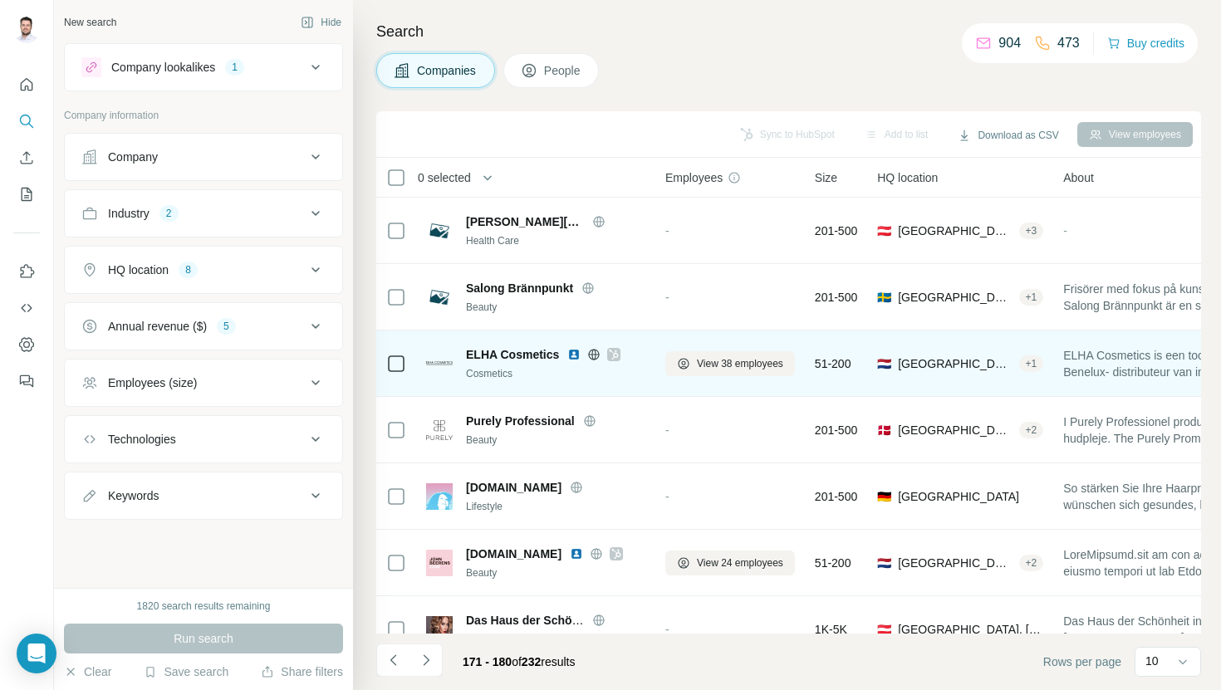
click at [575, 355] on img at bounding box center [573, 354] width 13 height 13
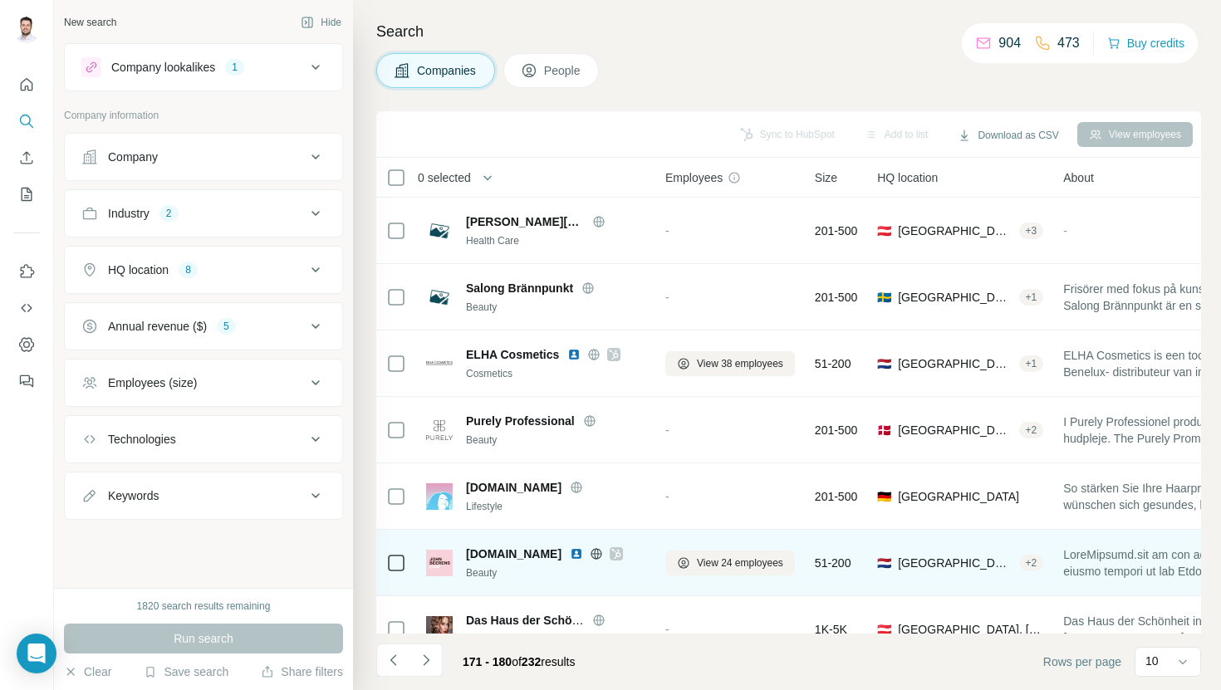
click at [581, 552] on img at bounding box center [576, 553] width 13 height 13
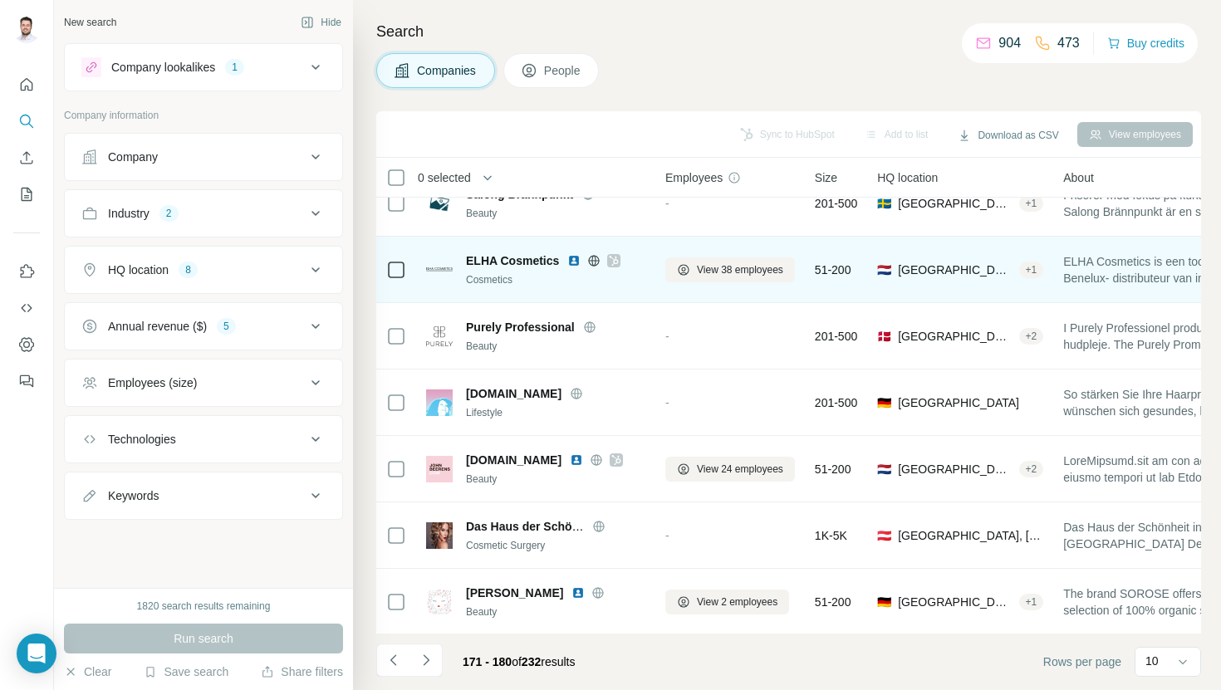
scroll to position [228, 0]
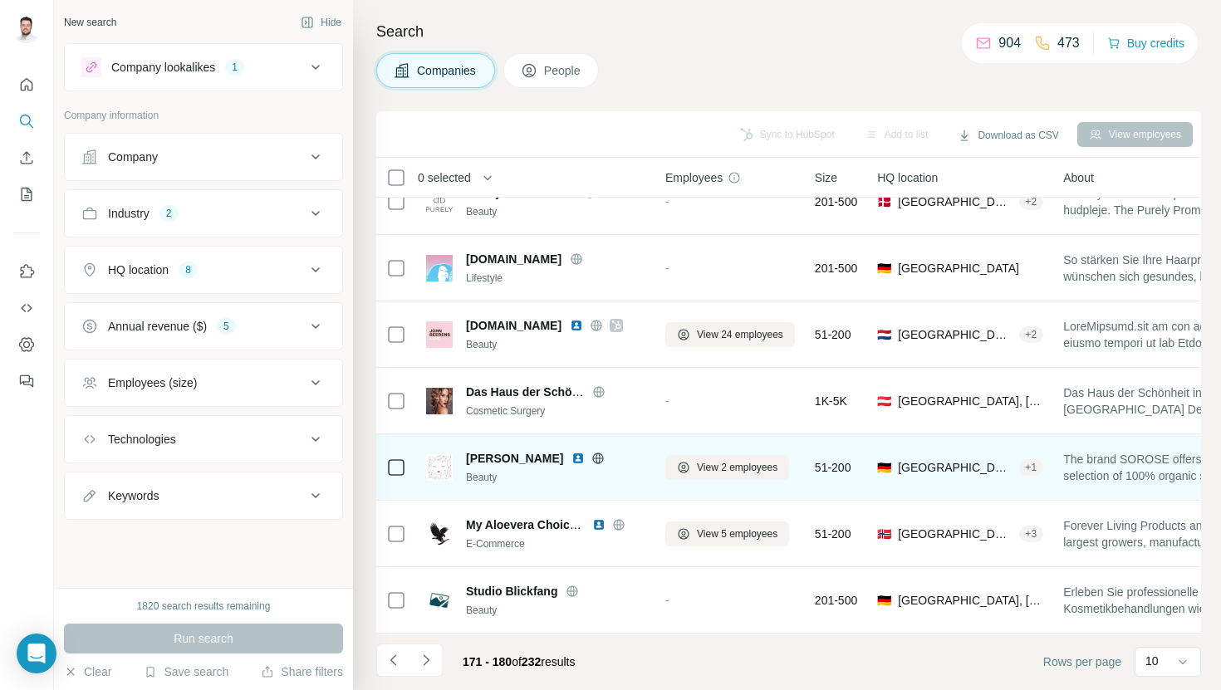
click at [571, 455] on img at bounding box center [577, 458] width 13 height 13
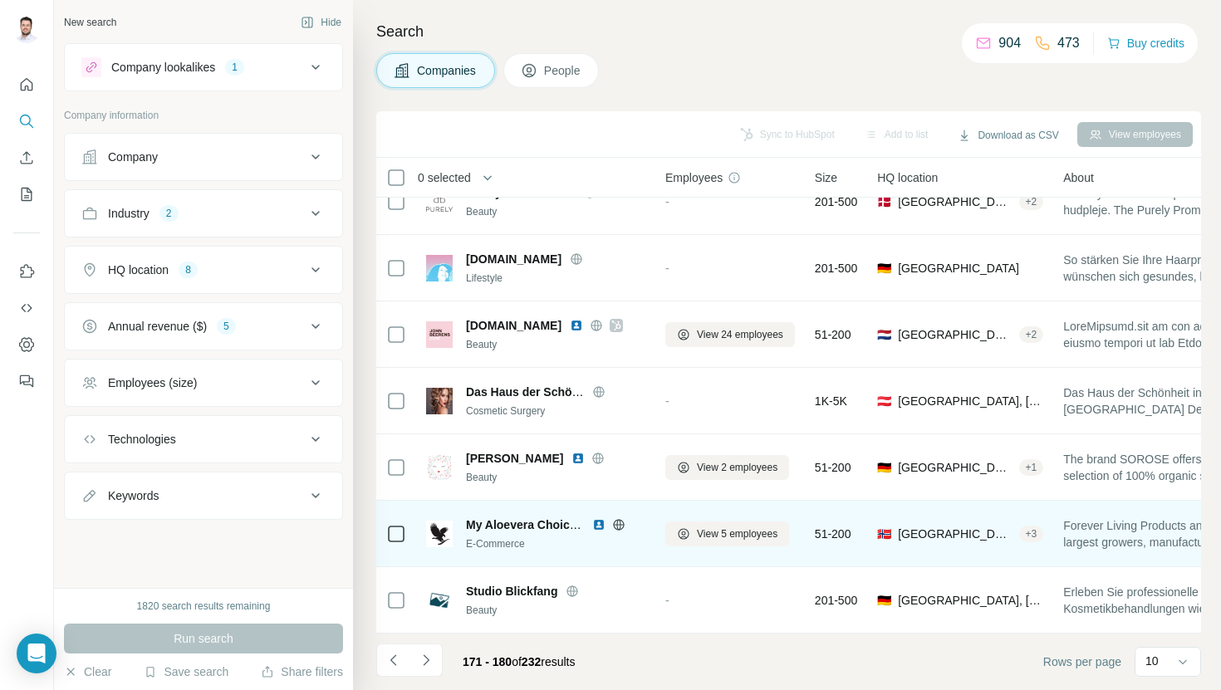
click at [598, 527] on img at bounding box center [598, 524] width 13 height 13
